Goal: Task Accomplishment & Management: Manage account settings

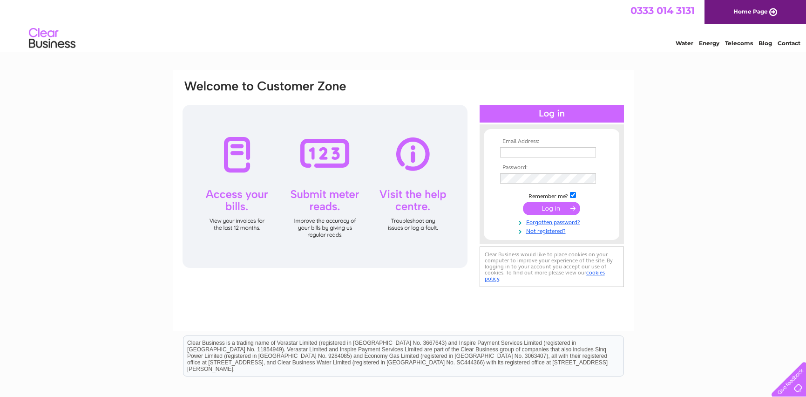
click at [764, 11] on link "Home Page" at bounding box center [755, 12] width 102 height 24
type input "[PERSON_NAME][EMAIL_ADDRESS][DOMAIN_NAME]"
drag, startPoint x: 557, startPoint y: 209, endPoint x: 551, endPoint y: 209, distance: 6.1
click at [557, 209] on input "submit" at bounding box center [551, 208] width 57 height 13
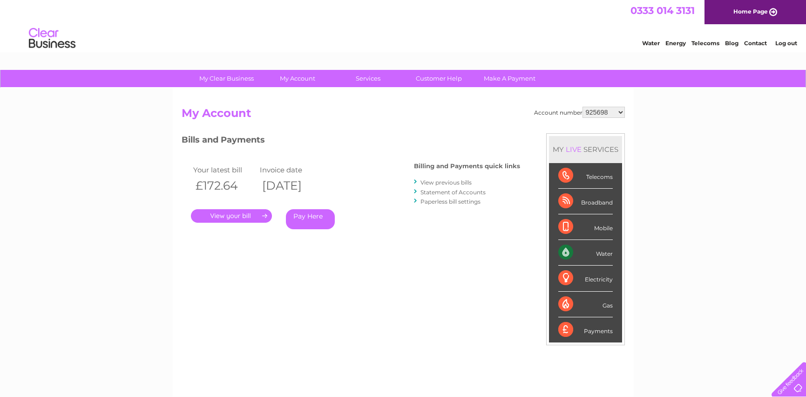
click at [592, 114] on select "925698 934462 934831 938572 941363 942374 952730 966731 966770 967205 971927 97…" at bounding box center [603, 112] width 42 height 11
click at [598, 111] on select "925698 934462 934831 938572 941363 942374 952730 966731 966770 967205 971927 97…" at bounding box center [603, 112] width 42 height 11
click at [603, 112] on select "925698 934462 934831 938572 941363 942374 952730 966731 966770 967205 971927 97…" at bounding box center [603, 112] width 42 height 11
select select "30318144"
click at [582, 107] on select "925698 934462 934831 938572 941363 942374 952730 966731 966770 967205 971927 97…" at bounding box center [603, 112] width 42 height 11
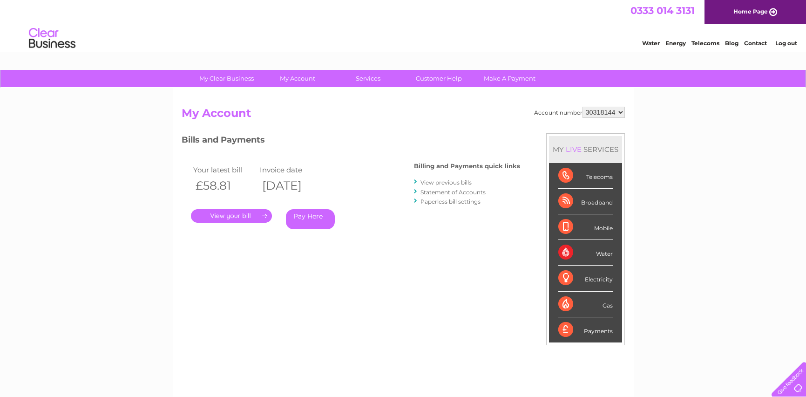
click at [228, 216] on link "." at bounding box center [231, 216] width 81 height 14
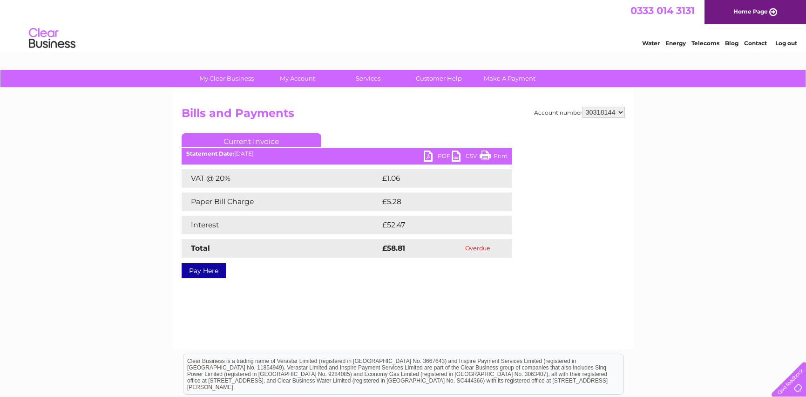
click at [435, 153] on link "PDF" at bounding box center [438, 157] width 28 height 14
